Goal: Transaction & Acquisition: Purchase product/service

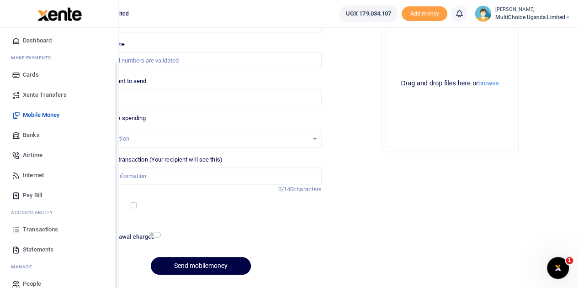
scroll to position [37, 0]
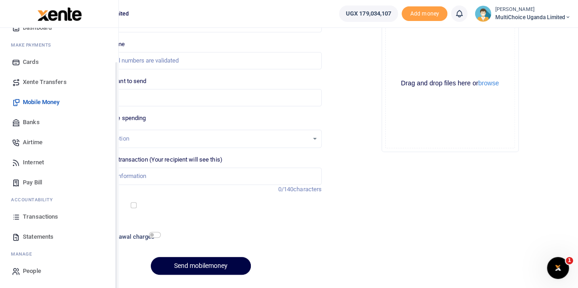
click at [44, 216] on span "Transactions" at bounding box center [40, 217] width 35 height 9
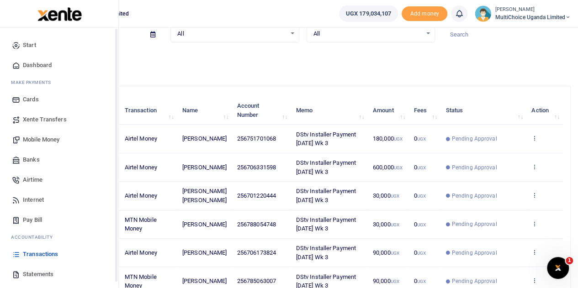
click at [38, 138] on span "Mobile Money" at bounding box center [41, 139] width 37 height 9
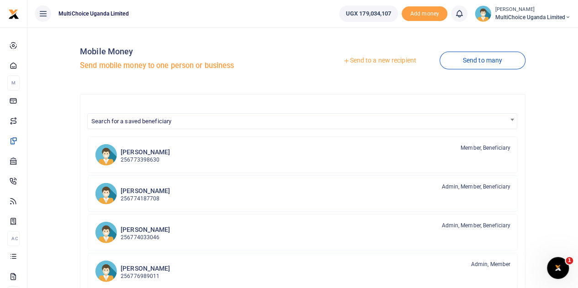
click at [375, 59] on link "Send to a new recipient" at bounding box center [379, 61] width 119 height 16
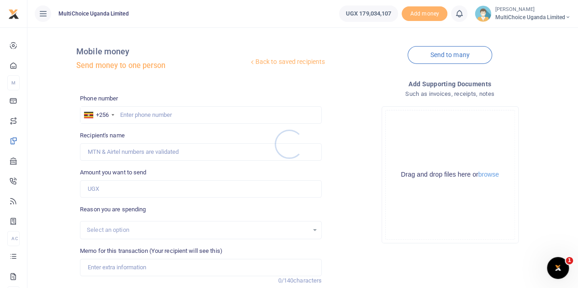
click at [217, 120] on div at bounding box center [289, 144] width 578 height 288
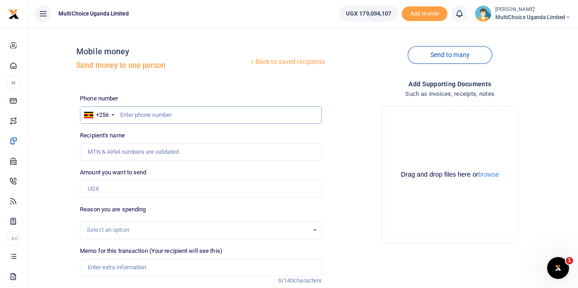
click at [183, 122] on input "text" at bounding box center [201, 114] width 242 height 17
paste input "Josephine Sekabira Loan"
type input "Josephine Sekabira Loan"
drag, startPoint x: 212, startPoint y: 115, endPoint x: 110, endPoint y: 105, distance: 102.8
click at [117, 113] on div "+256 Uganda +256 Josephine Sekabira Loan" at bounding box center [201, 114] width 242 height 17
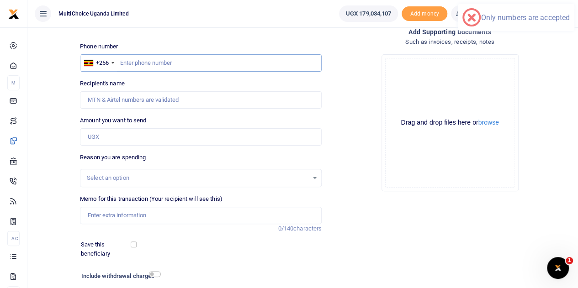
scroll to position [115, 0]
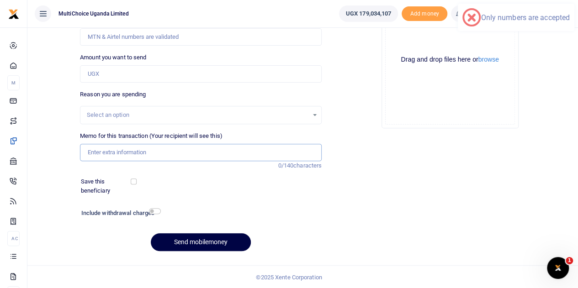
click at [152, 149] on input "Memo for this transaction (Your recipient will see this)" at bounding box center [201, 152] width 242 height 17
paste input "[PERSON_NAME] Loan"
type input "[PERSON_NAME] Loan"
click at [152, 78] on input "Amount you want to send" at bounding box center [201, 73] width 242 height 17
type input "2,500,000"
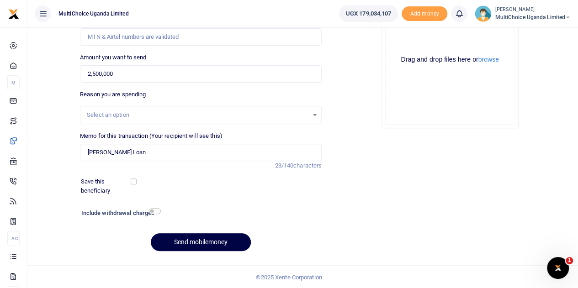
click at [351, 135] on div "Drop your files here Drag and drop files here or browse Powered by Uppy" at bounding box center [450, 60] width 242 height 152
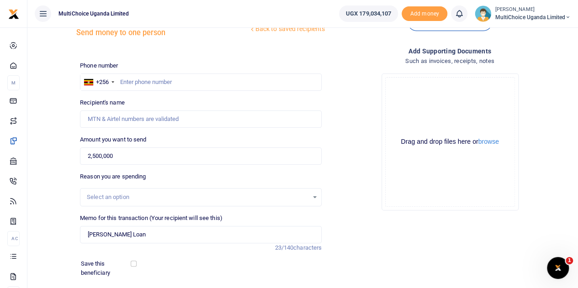
scroll to position [24, 0]
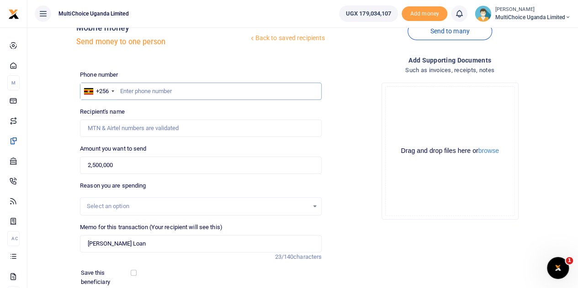
click at [179, 95] on input "text" at bounding box center [201, 91] width 242 height 17
type input "0752841982"
type input "[PERSON_NAME]"
type input "0752841982"
click at [522, 245] on div "Add supporting Documents Such as invoices, receipts, notes Drop your files here…" at bounding box center [449, 202] width 249 height 295
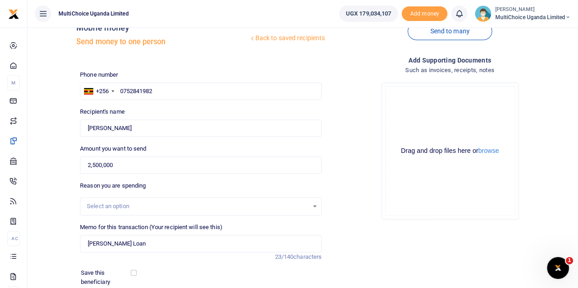
click at [466, 249] on div "Add supporting Documents Such as invoices, receipts, notes Drop your files here…" at bounding box center [449, 202] width 249 height 295
click at [399, 243] on div "Add supporting Documents Such as invoices, receipts, notes Drop your files here…" at bounding box center [449, 202] width 249 height 295
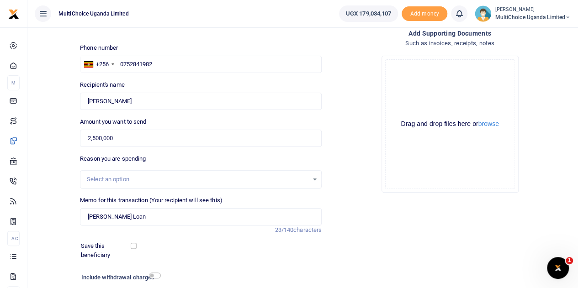
scroll to position [115, 0]
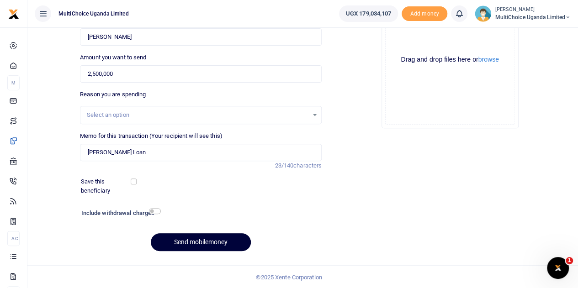
click at [209, 239] on button "Send mobilemoney" at bounding box center [201, 243] width 100 height 18
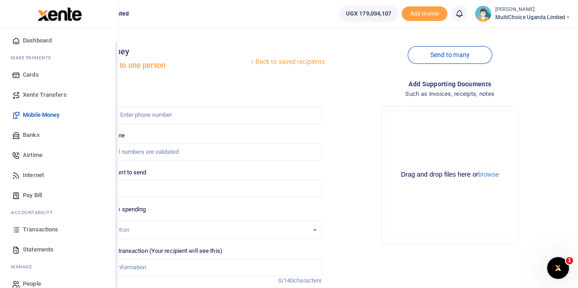
scroll to position [37, 0]
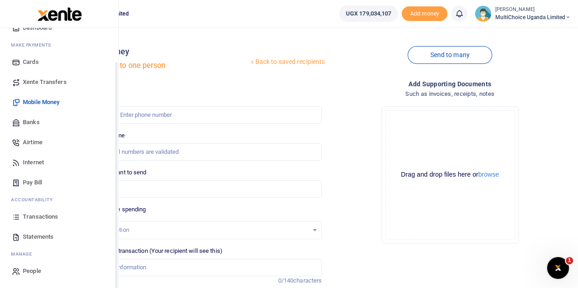
click at [40, 216] on span "Transactions" at bounding box center [40, 217] width 35 height 9
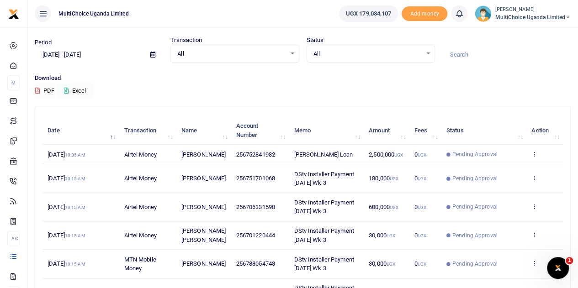
scroll to position [46, 0]
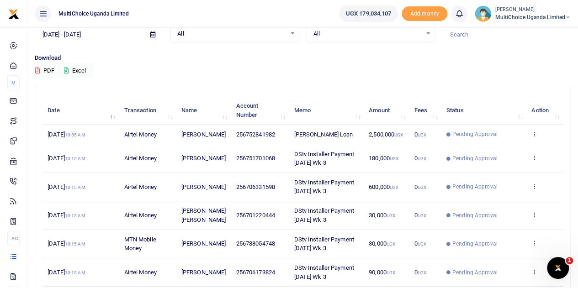
click at [532, 136] on icon at bounding box center [535, 134] width 6 height 6
click at [485, 153] on link "View details" at bounding box center [501, 154] width 72 height 13
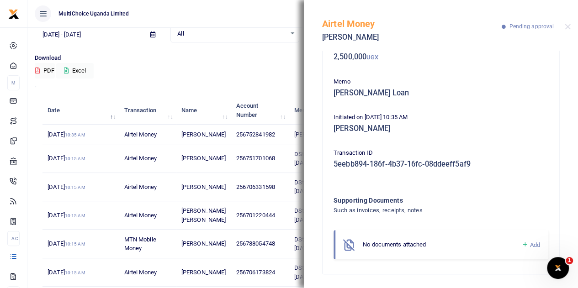
scroll to position [59, 0]
click at [521, 243] on icon at bounding box center [524, 244] width 7 height 8
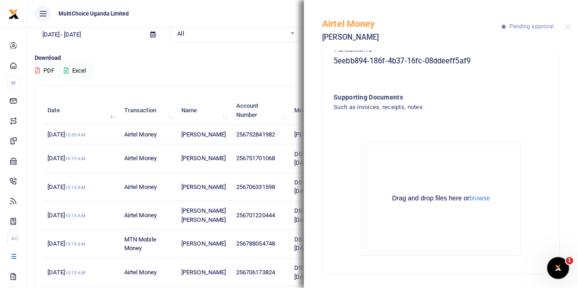
scroll to position [162, 0]
click at [476, 202] on button "browse" at bounding box center [479, 198] width 21 height 7
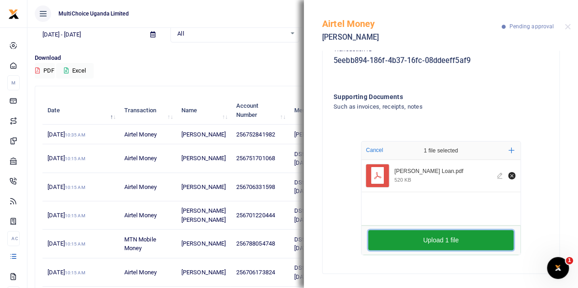
click at [438, 232] on button "Upload 1 file" at bounding box center [440, 240] width 145 height 20
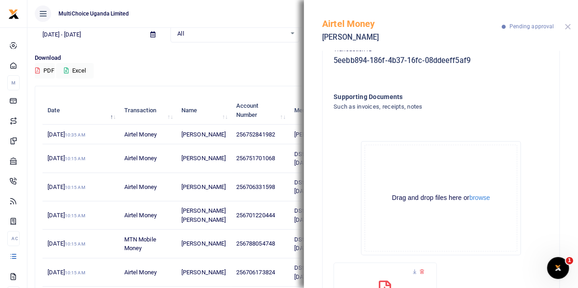
click at [567, 26] on button "Close" at bounding box center [568, 27] width 6 height 6
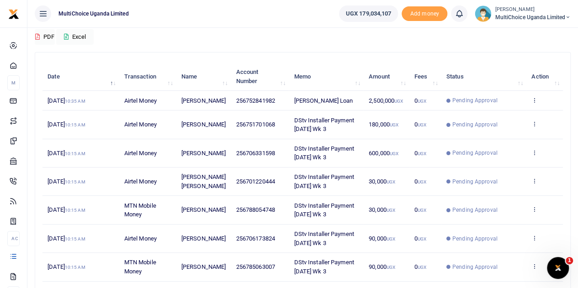
scroll to position [227, 0]
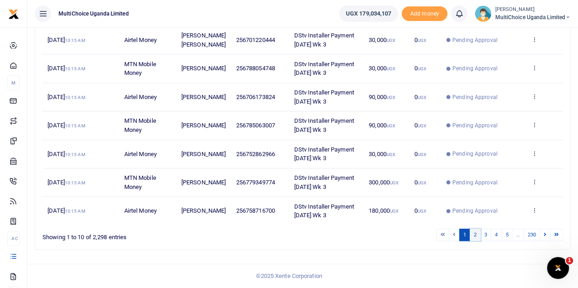
click at [476, 235] on link "2" at bounding box center [475, 235] width 11 height 12
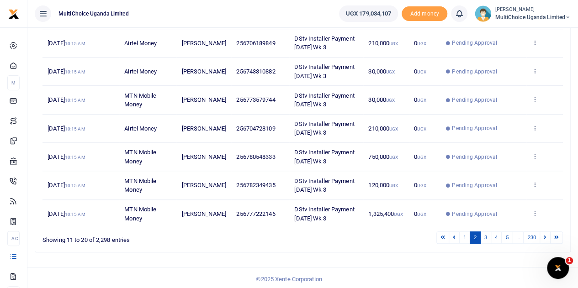
click at [419, 256] on div "Search: Date Transaction Name Account Number Memo Amount Fees Status Action [DA…" at bounding box center [302, 82] width 543 height 356
